Goal: Task Accomplishment & Management: Manage account settings

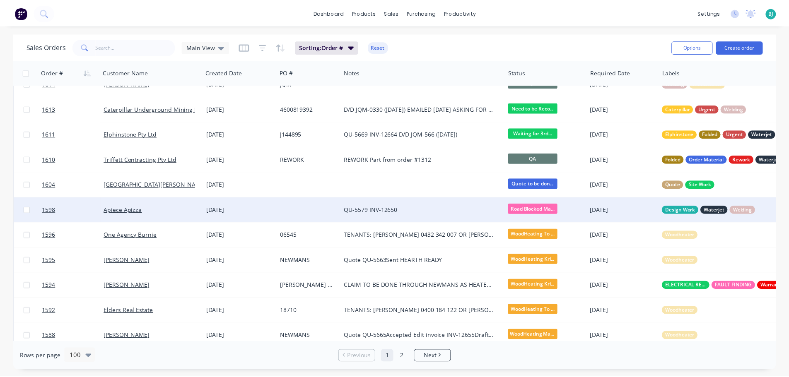
scroll to position [414, 0]
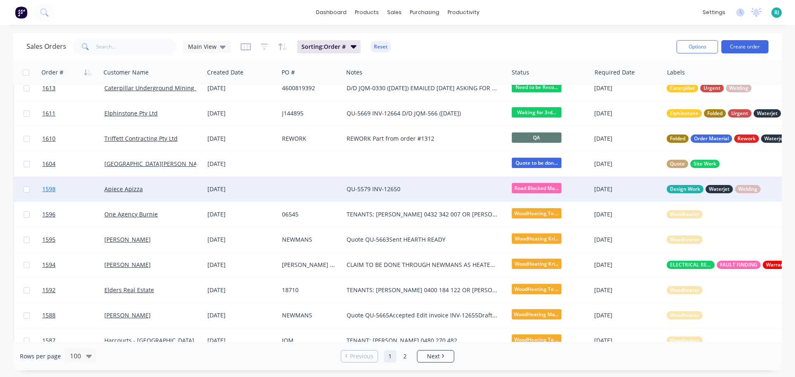
click at [70, 195] on link "1598" at bounding box center [73, 189] width 62 height 25
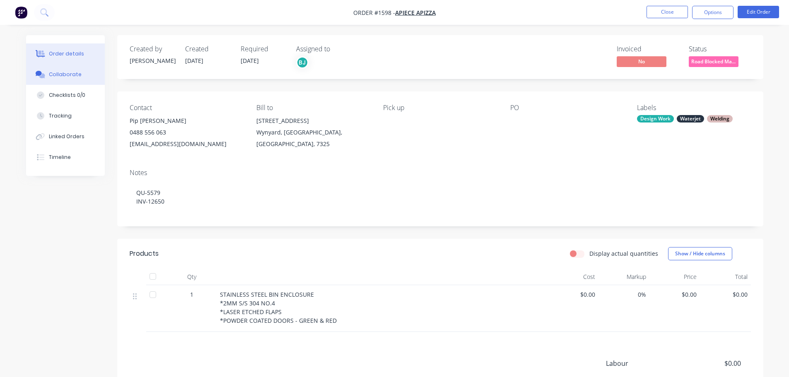
click at [76, 78] on button "Collaborate" at bounding box center [65, 74] width 79 height 21
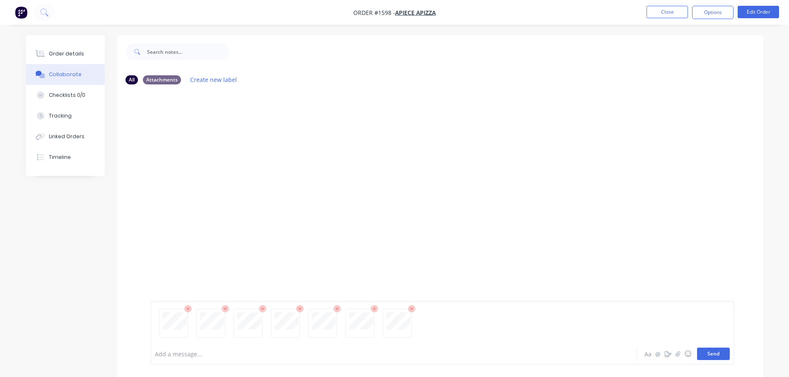
click at [712, 355] on button "Send" at bounding box center [713, 354] width 33 height 12
click at [705, 351] on button "Send" at bounding box center [713, 354] width 33 height 12
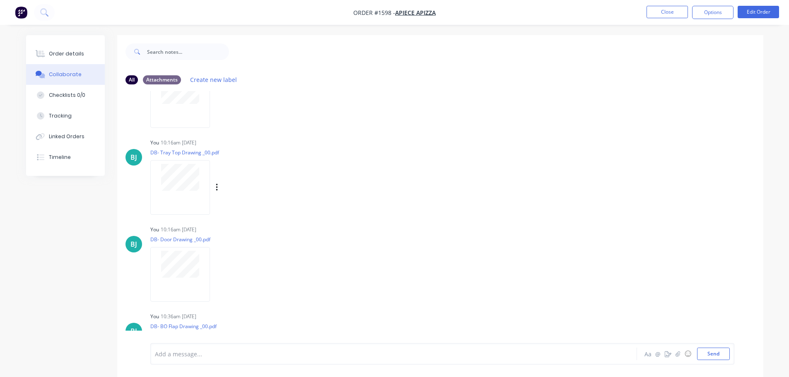
scroll to position [451, 0]
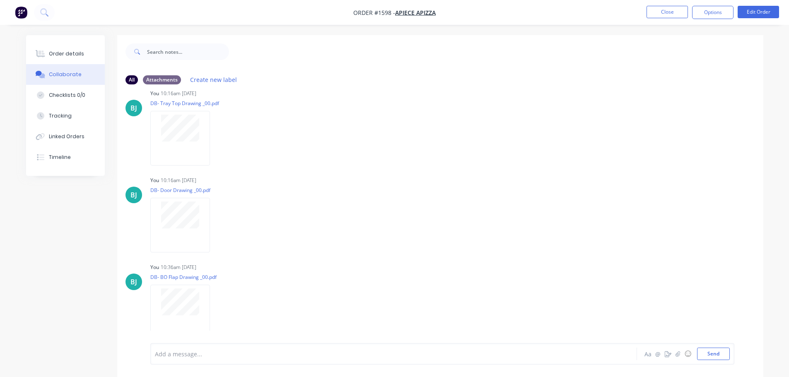
drag, startPoint x: 72, startPoint y: 56, endPoint x: 106, endPoint y: 82, distance: 42.3
click at [72, 56] on div "Order details" at bounding box center [66, 53] width 35 height 7
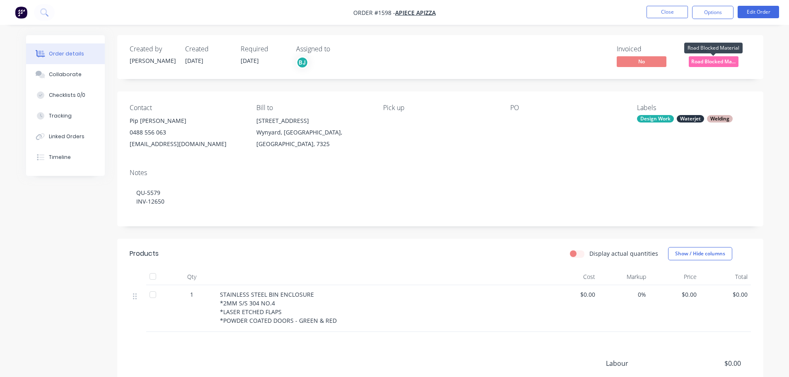
click at [705, 61] on span "Road Blocked Ma..." at bounding box center [714, 61] width 50 height 10
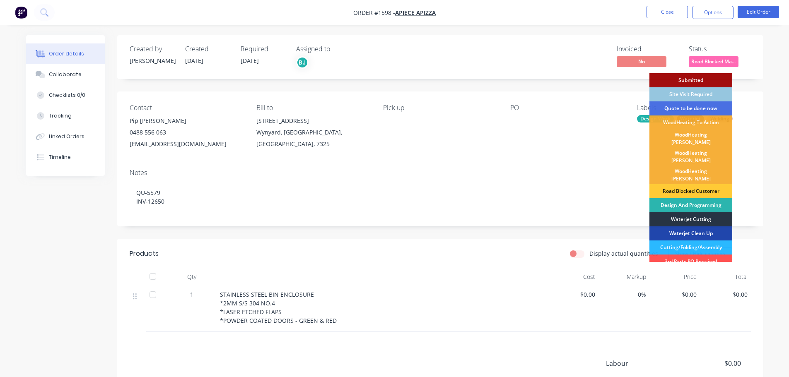
click at [704, 213] on div "Waterjet Cutting" at bounding box center [691, 220] width 83 height 14
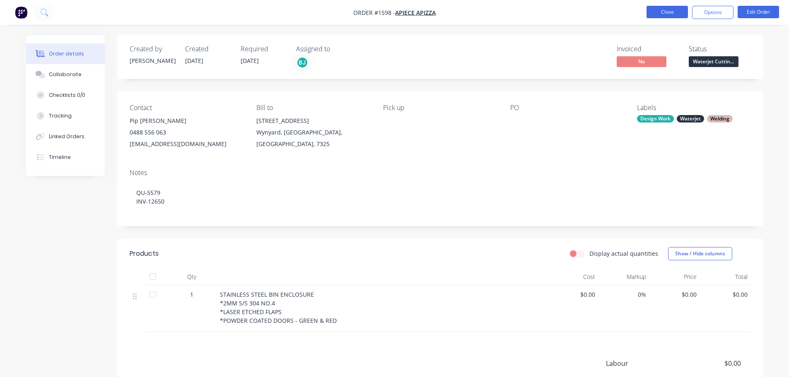
click at [674, 16] on button "Close" at bounding box center [667, 12] width 41 height 12
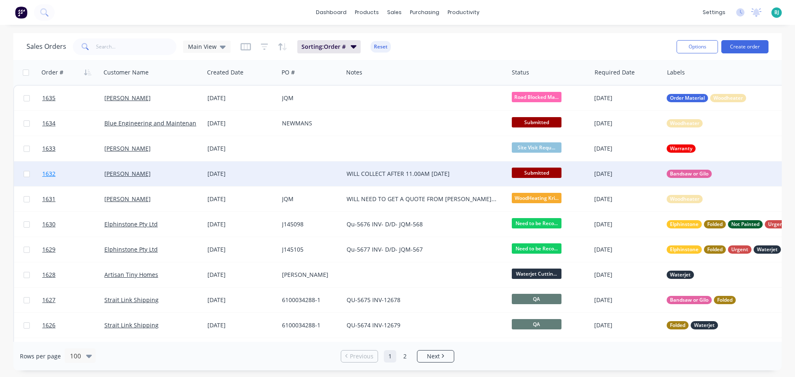
click at [82, 177] on link "1632" at bounding box center [73, 174] width 62 height 25
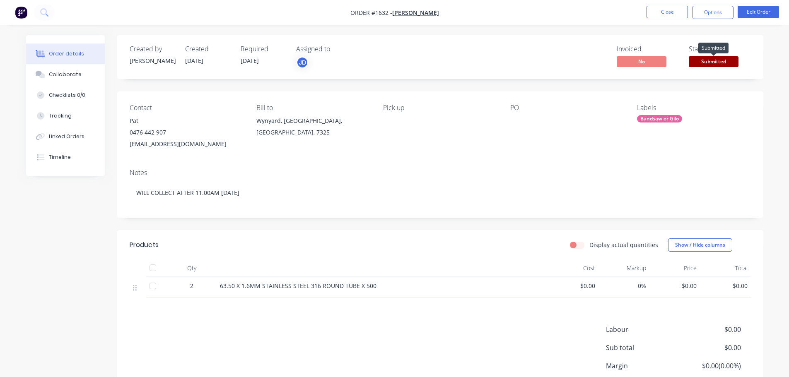
click at [726, 63] on span "Submitted" at bounding box center [714, 61] width 50 height 10
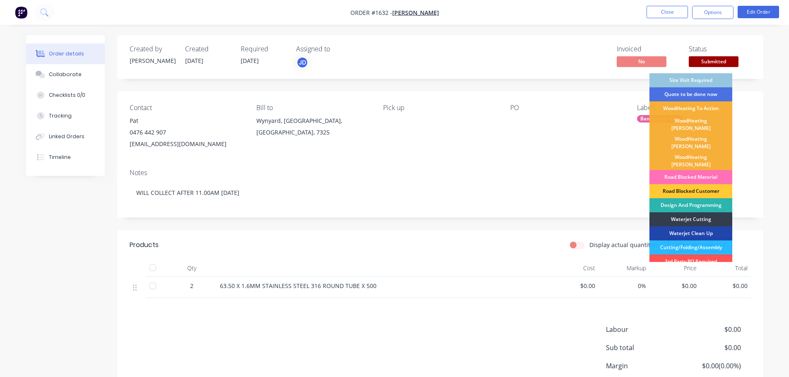
click at [717, 241] on div "Cutting/Folding/Assembly" at bounding box center [691, 248] width 83 height 14
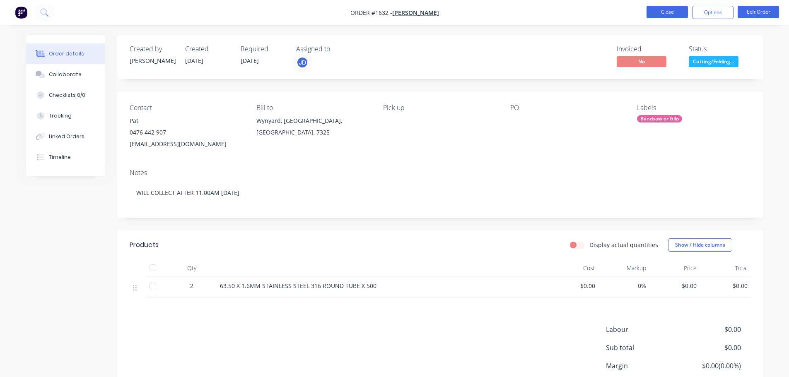
click at [671, 11] on button "Close" at bounding box center [667, 12] width 41 height 12
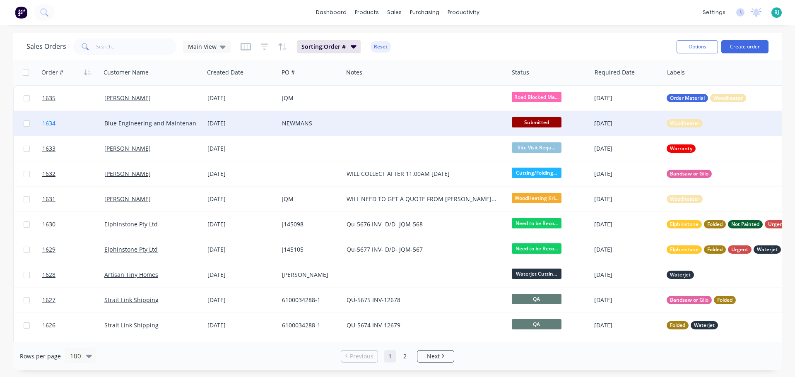
click at [87, 126] on link "1634" at bounding box center [73, 123] width 62 height 25
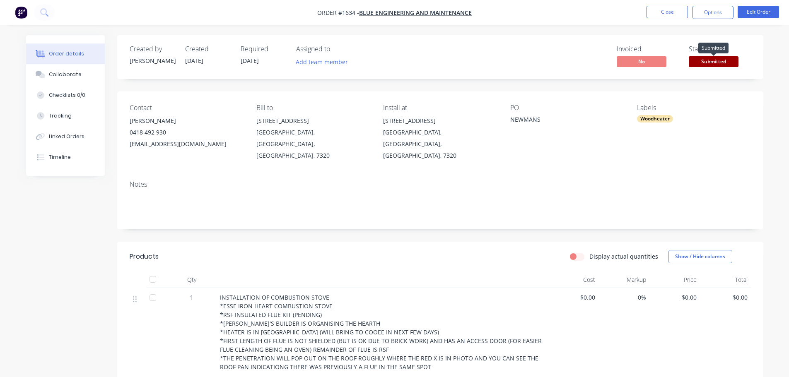
click at [712, 60] on span "Submitted" at bounding box center [714, 61] width 50 height 10
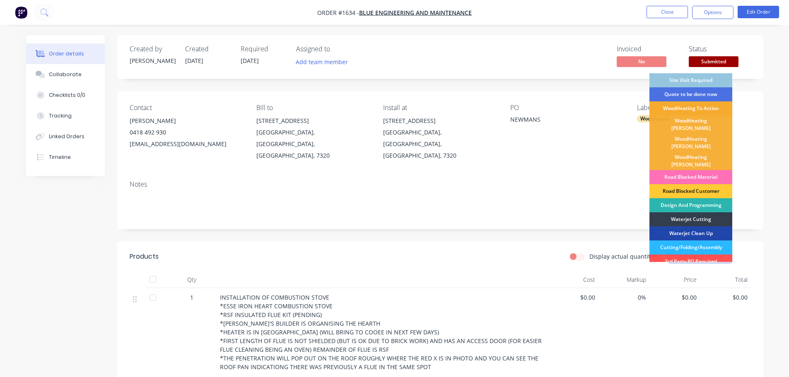
click at [704, 110] on div "WoodHeating To Action" at bounding box center [691, 108] width 83 height 14
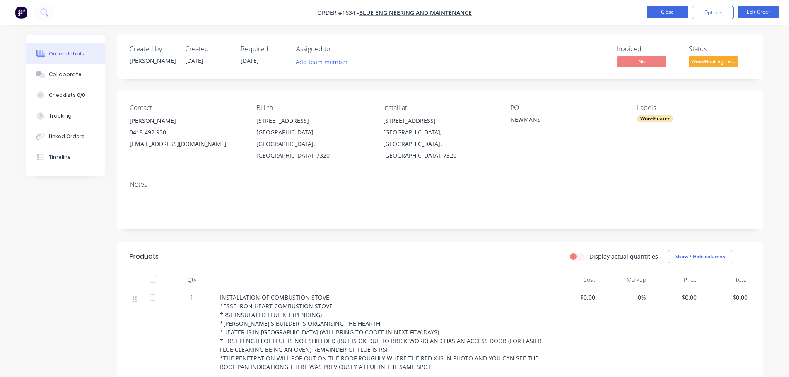
click at [670, 15] on button "Close" at bounding box center [667, 12] width 41 height 12
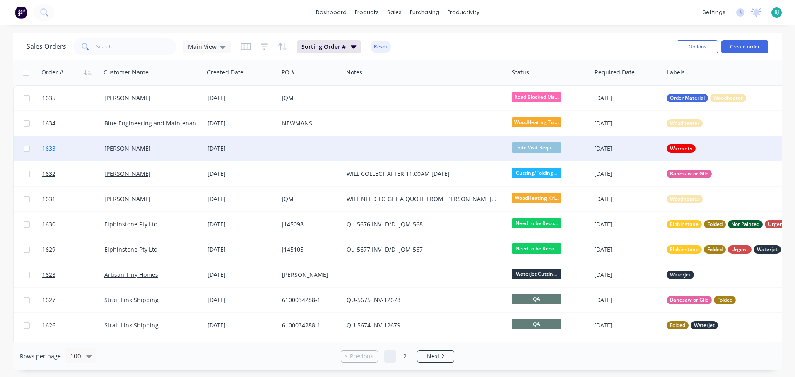
click at [89, 150] on link "1633" at bounding box center [73, 148] width 62 height 25
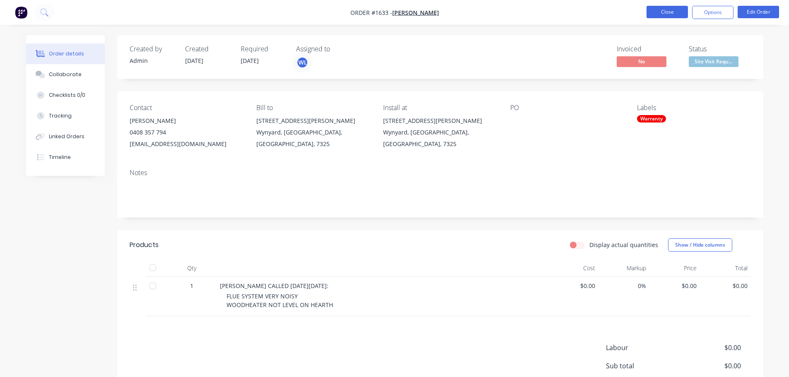
click at [660, 9] on button "Close" at bounding box center [667, 12] width 41 height 12
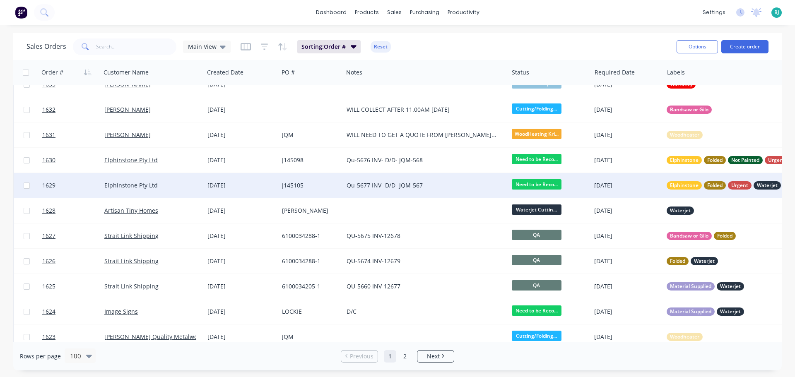
scroll to position [83, 0]
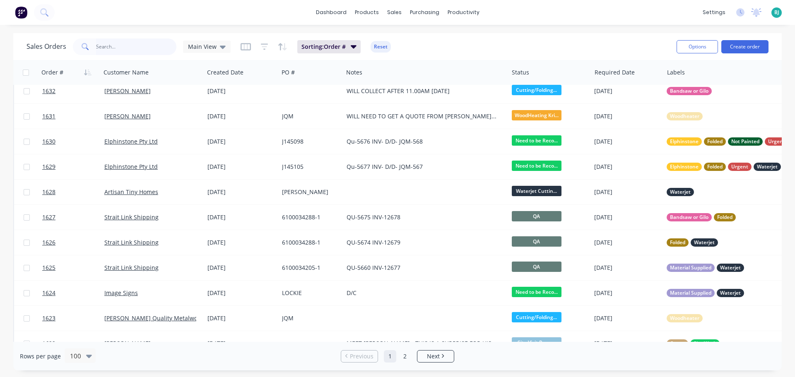
click at [126, 49] on input "text" at bounding box center [136, 47] width 81 height 17
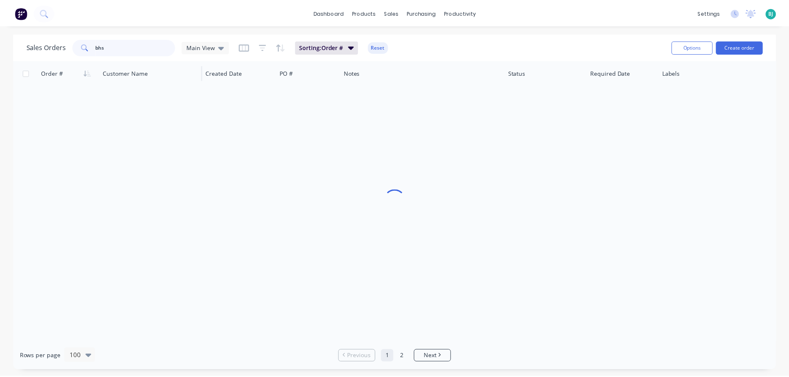
scroll to position [0, 0]
type input "bsh"
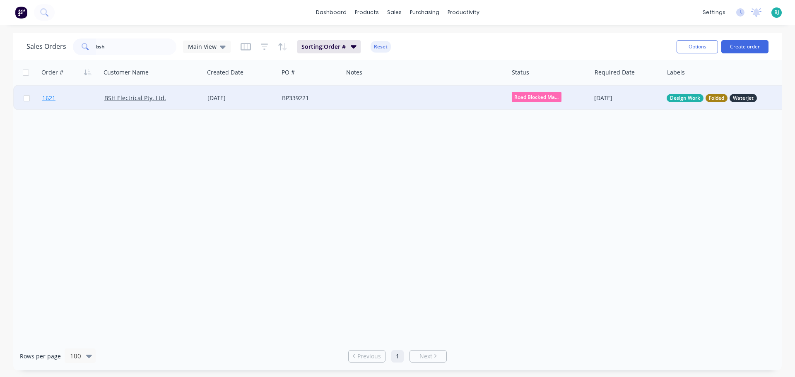
click at [82, 106] on link "1621" at bounding box center [73, 98] width 62 height 25
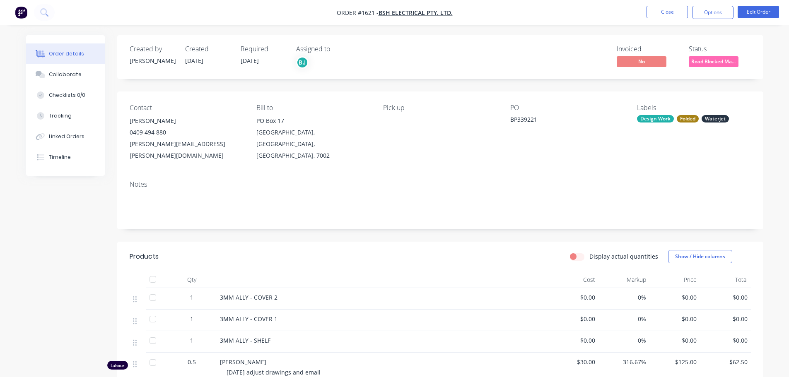
click at [174, 142] on div "[PERSON_NAME][EMAIL_ADDRESS][PERSON_NAME][DOMAIN_NAME]" at bounding box center [187, 149] width 114 height 23
click at [69, 75] on div "Collaborate" at bounding box center [65, 74] width 33 height 7
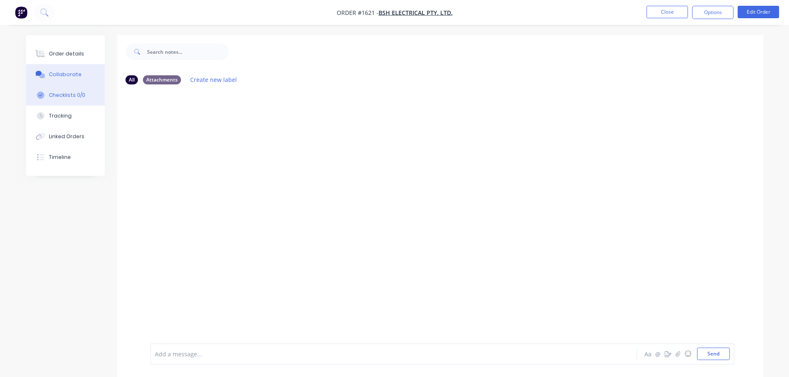
click at [65, 99] on div "Checklists 0/0" at bounding box center [67, 95] width 36 height 7
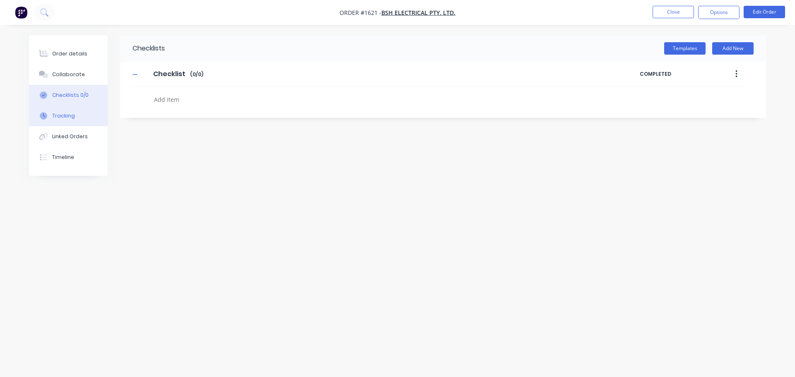
click at [65, 117] on div "Tracking" at bounding box center [63, 115] width 23 height 7
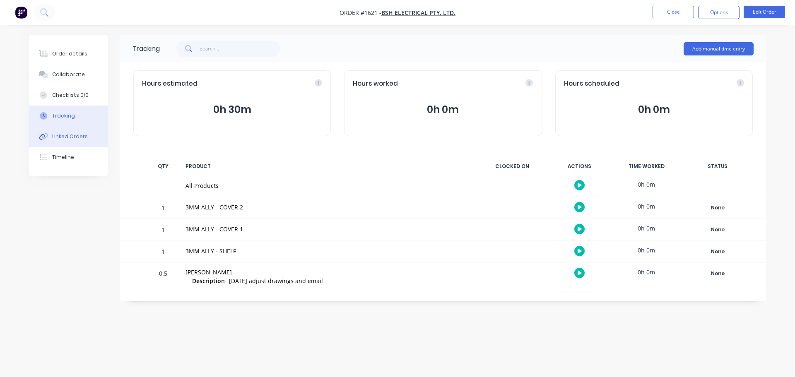
click at [70, 136] on div "Linked Orders" at bounding box center [70, 136] width 36 height 7
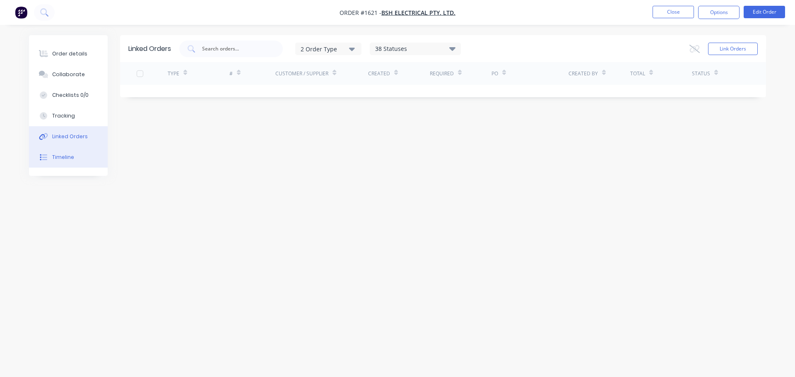
click at [74, 160] on button "Timeline" at bounding box center [68, 157] width 79 height 21
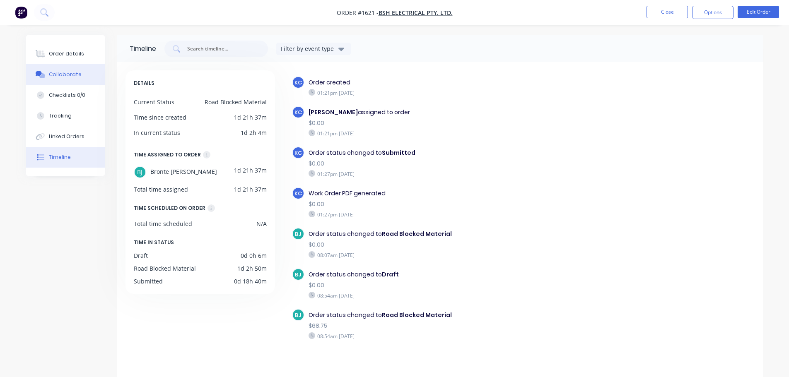
click at [63, 75] on div "Collaborate" at bounding box center [65, 74] width 33 height 7
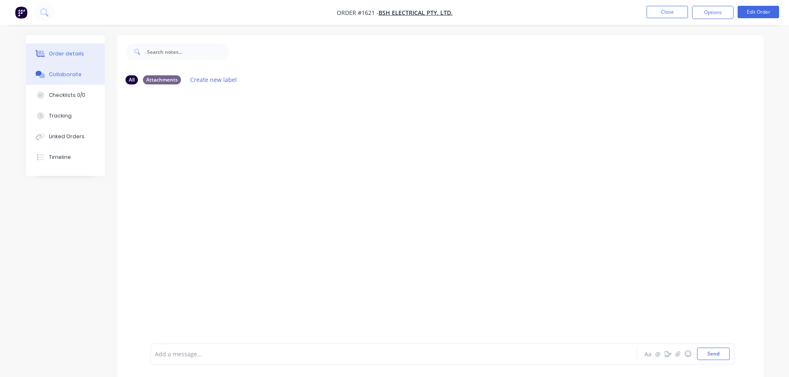
click at [63, 52] on div "Order details" at bounding box center [66, 53] width 35 height 7
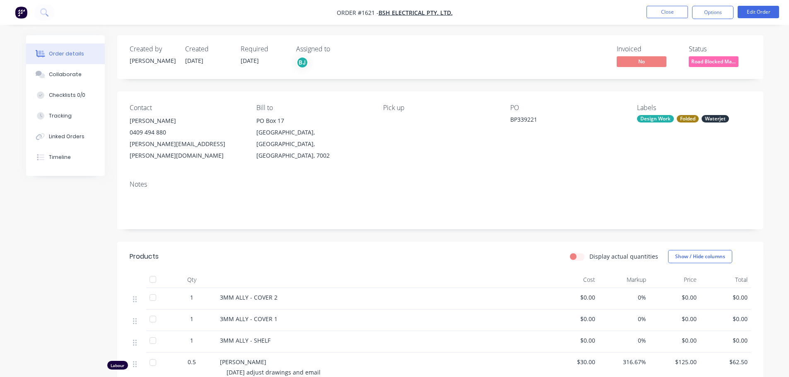
click at [144, 147] on div "[PERSON_NAME][EMAIL_ADDRESS][PERSON_NAME][DOMAIN_NAME]" at bounding box center [187, 149] width 114 height 23
click at [141, 122] on div "[PERSON_NAME]" at bounding box center [187, 121] width 114 height 12
click at [147, 119] on div "[PERSON_NAME]" at bounding box center [187, 121] width 114 height 12
click at [768, 11] on button "Edit Order" at bounding box center [758, 12] width 41 height 12
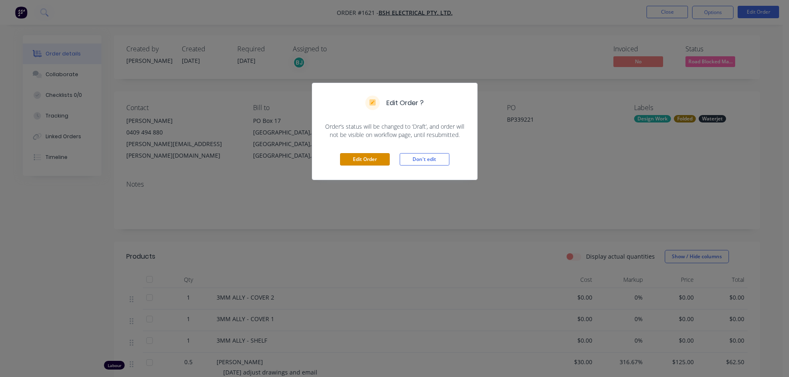
drag, startPoint x: 381, startPoint y: 162, endPoint x: 315, endPoint y: 157, distance: 66.1
click at [381, 162] on button "Edit Order" at bounding box center [365, 159] width 50 height 12
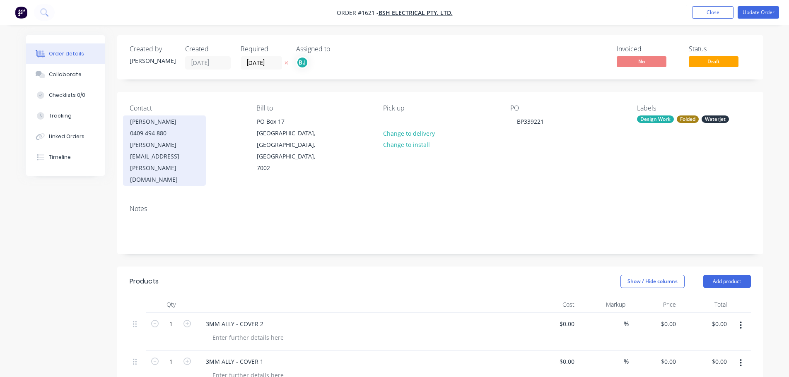
click at [166, 142] on div "[PERSON_NAME][EMAIL_ADDRESS][PERSON_NAME][DOMAIN_NAME]" at bounding box center [164, 162] width 69 height 46
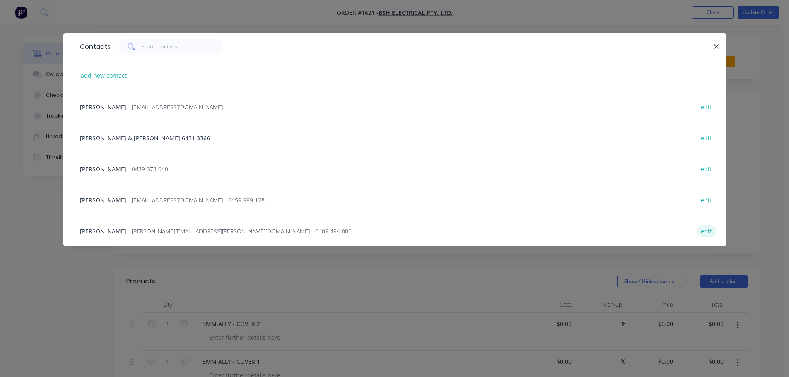
click at [711, 231] on button "edit" at bounding box center [706, 230] width 19 height 11
select select "AU"
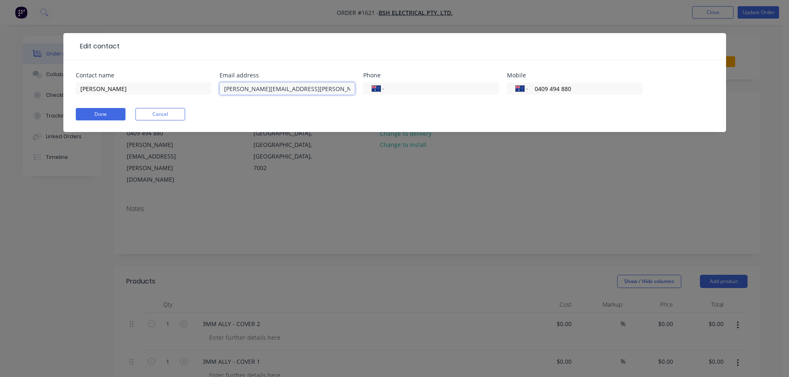
click at [291, 91] on input "[PERSON_NAME][EMAIL_ADDRESS][PERSON_NAME][DOMAIN_NAME]" at bounding box center [287, 88] width 135 height 12
type input "[PERSON_NAME][EMAIL_ADDRESS][PERSON_NAME][DOMAIN_NAME]"
click at [99, 116] on button "Done" at bounding box center [101, 114] width 50 height 12
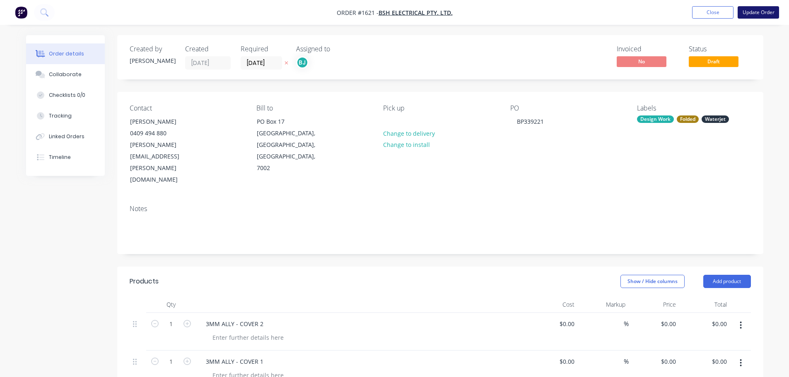
click at [763, 14] on button "Update Order" at bounding box center [758, 12] width 41 height 12
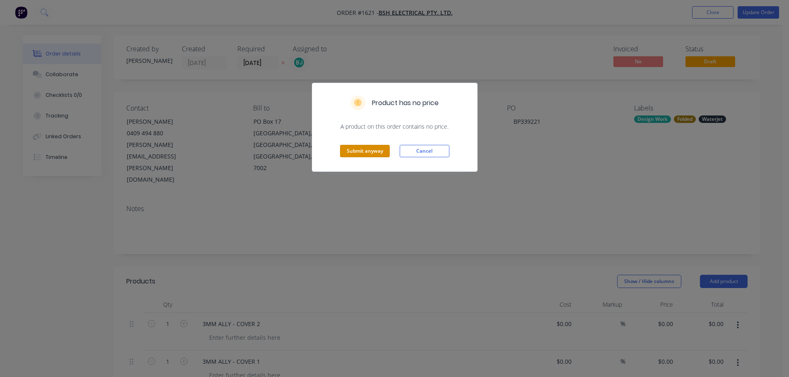
click at [351, 154] on button "Submit anyway" at bounding box center [365, 151] width 50 height 12
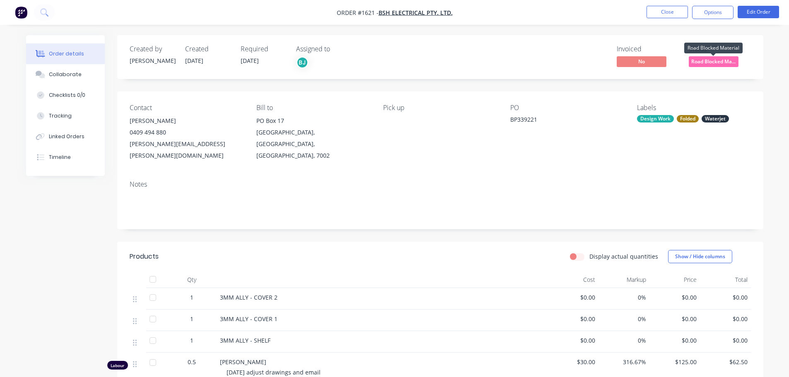
click at [712, 61] on span "Road Blocked Ma..." at bounding box center [714, 61] width 50 height 10
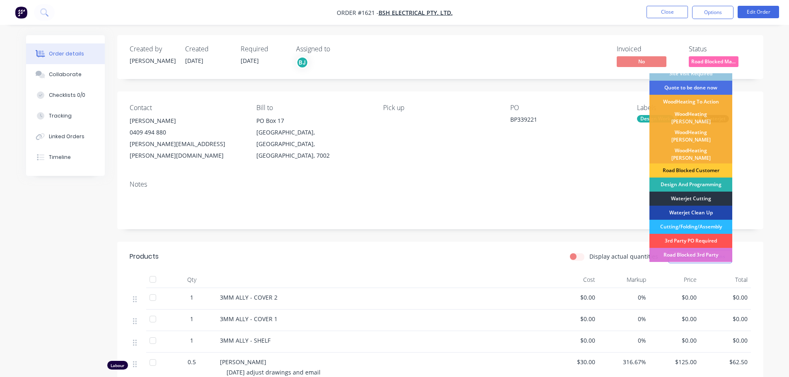
scroll to position [41, 0]
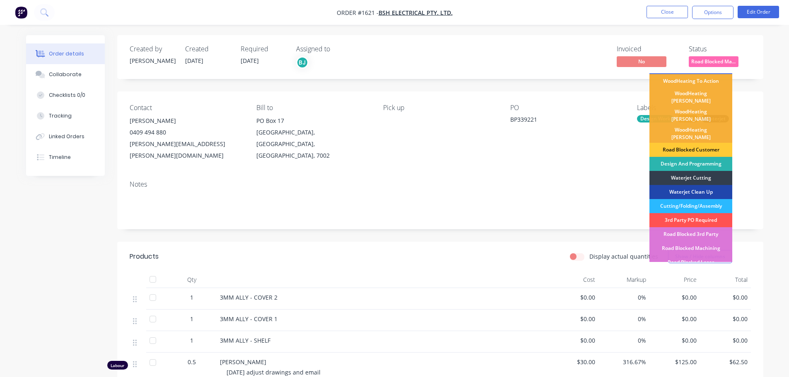
click at [710, 171] on div "Waterjet Cutting" at bounding box center [691, 178] width 83 height 14
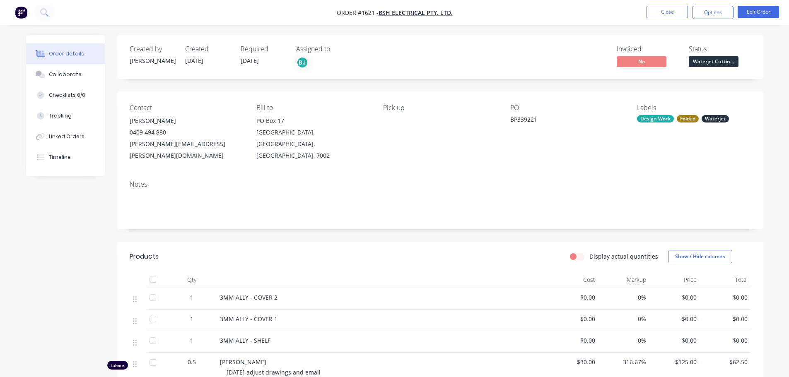
click at [712, 59] on span "Waterjet Cuttin..." at bounding box center [714, 61] width 50 height 10
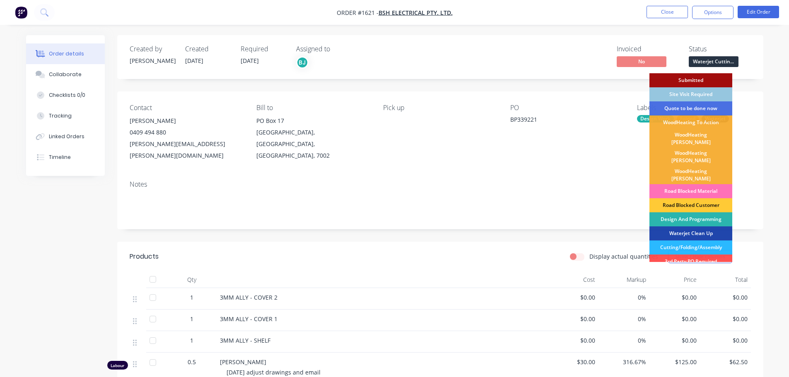
drag, startPoint x: 699, startPoint y: 205, endPoint x: 706, endPoint y: 171, distance: 34.7
click at [699, 213] on div "Design And Programming" at bounding box center [691, 220] width 83 height 14
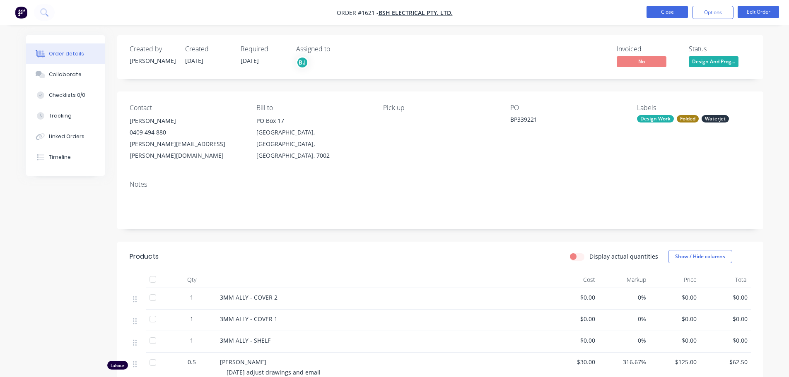
click at [671, 14] on button "Close" at bounding box center [667, 12] width 41 height 12
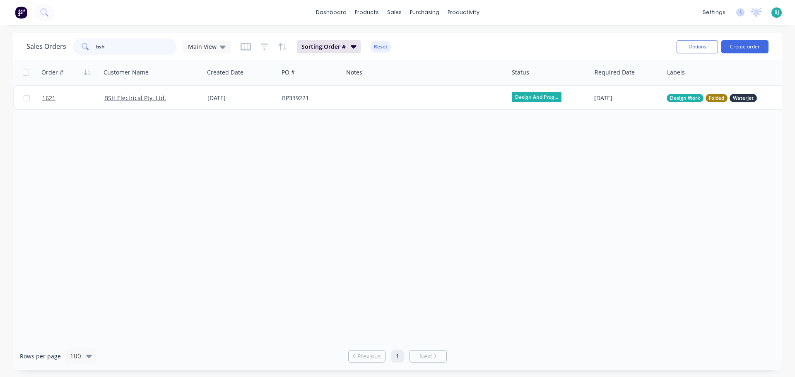
drag, startPoint x: 85, startPoint y: 46, endPoint x: 68, endPoint y: 46, distance: 17.0
click at [68, 46] on div "Sales Orders bsh Main View" at bounding box center [129, 47] width 204 height 17
click at [396, 17] on div "sales" at bounding box center [394, 12] width 23 height 12
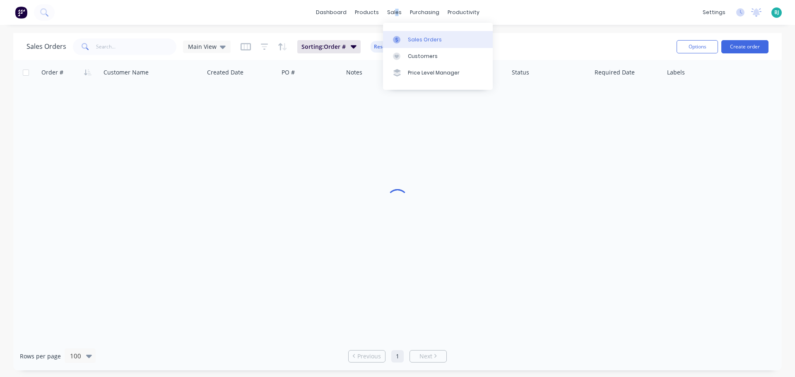
click at [410, 41] on div "Sales Orders" at bounding box center [425, 39] width 34 height 7
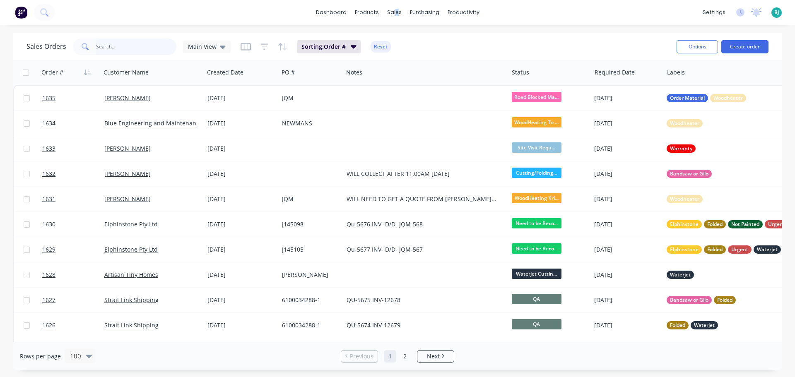
click at [113, 44] on input "text" at bounding box center [136, 47] width 81 height 17
type input "[PERSON_NAME]"
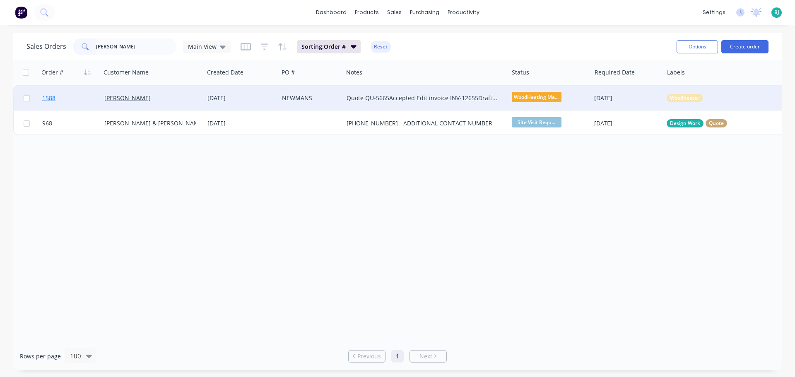
click at [77, 98] on link "1588" at bounding box center [73, 98] width 62 height 25
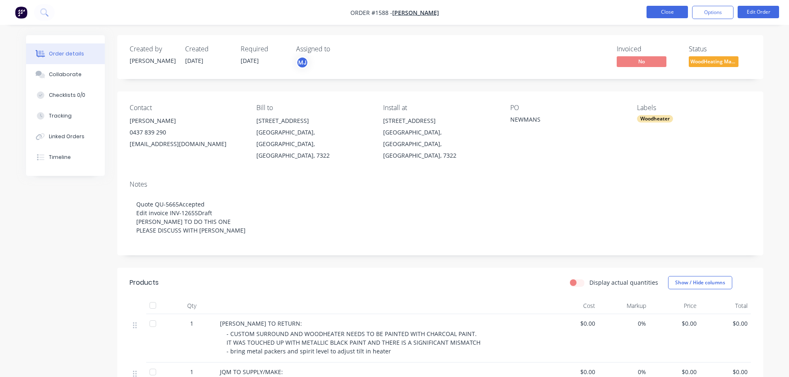
click at [662, 17] on button "Close" at bounding box center [667, 12] width 41 height 12
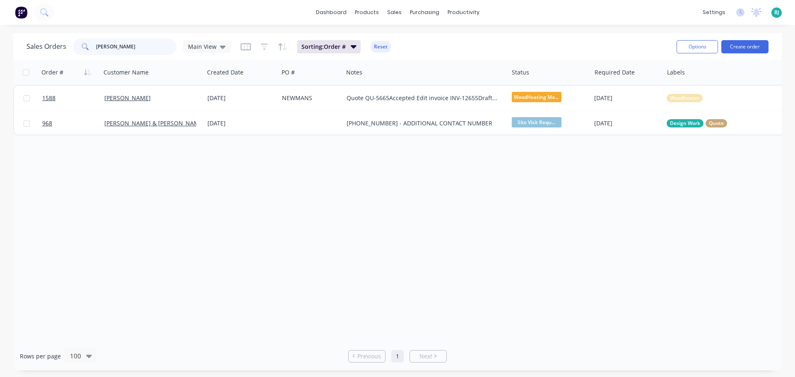
drag, startPoint x: 104, startPoint y: 44, endPoint x: 87, endPoint y: 43, distance: 17.4
click at [87, 43] on div "[PERSON_NAME]" at bounding box center [125, 47] width 104 height 17
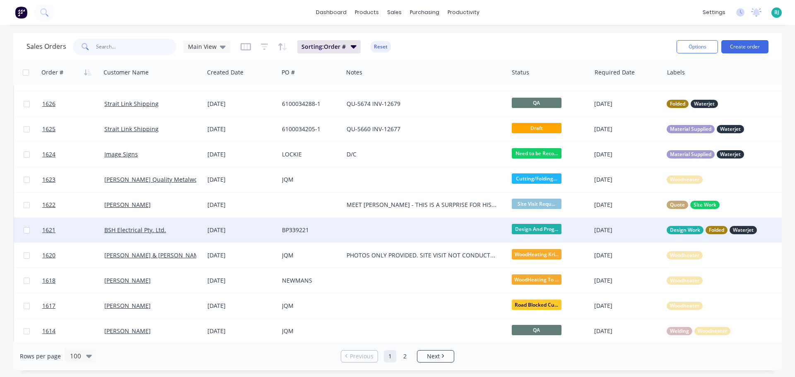
scroll to position [207, 0]
